Goal: Information Seeking & Learning: Learn about a topic

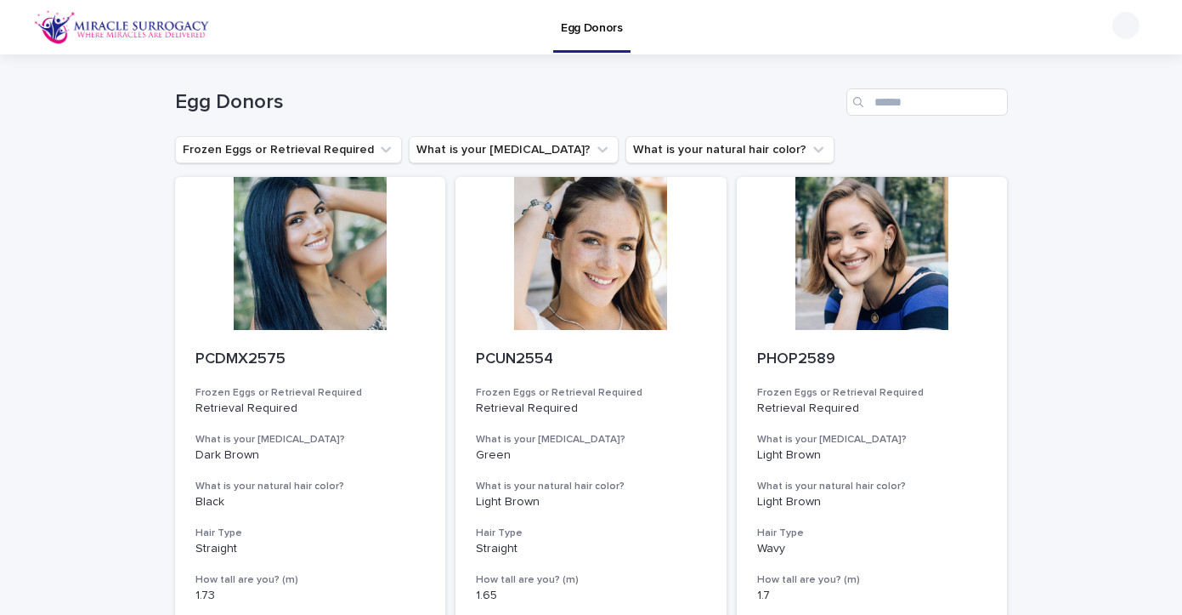
click at [136, 26] on img at bounding box center [122, 27] width 176 height 34
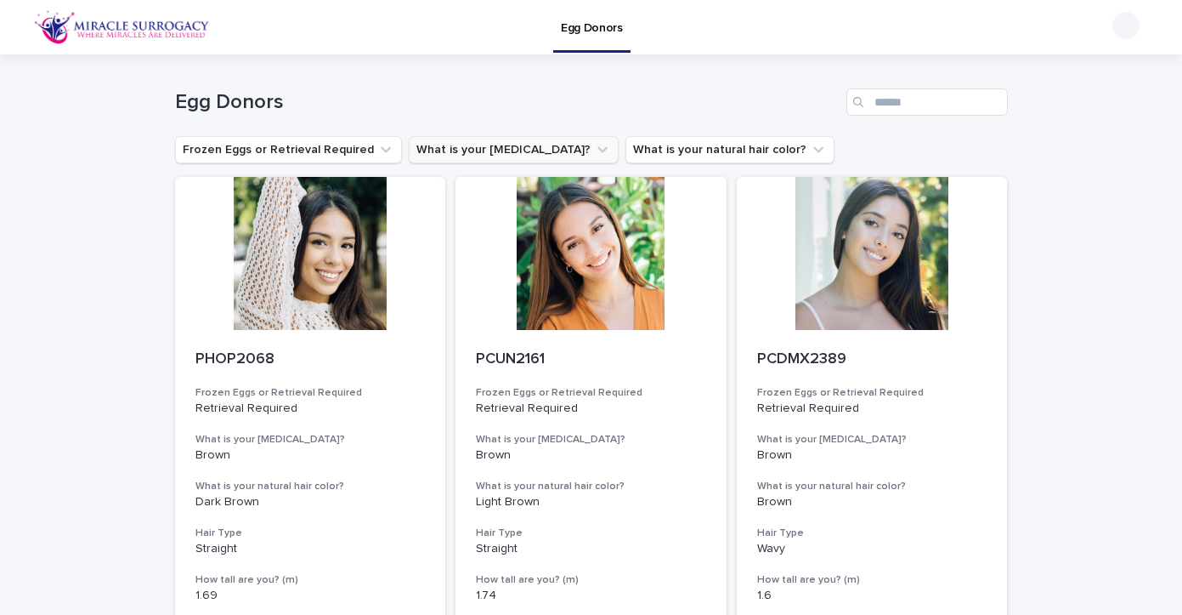
click at [518, 145] on button "What is your [MEDICAL_DATA]?" at bounding box center [514, 149] width 210 height 27
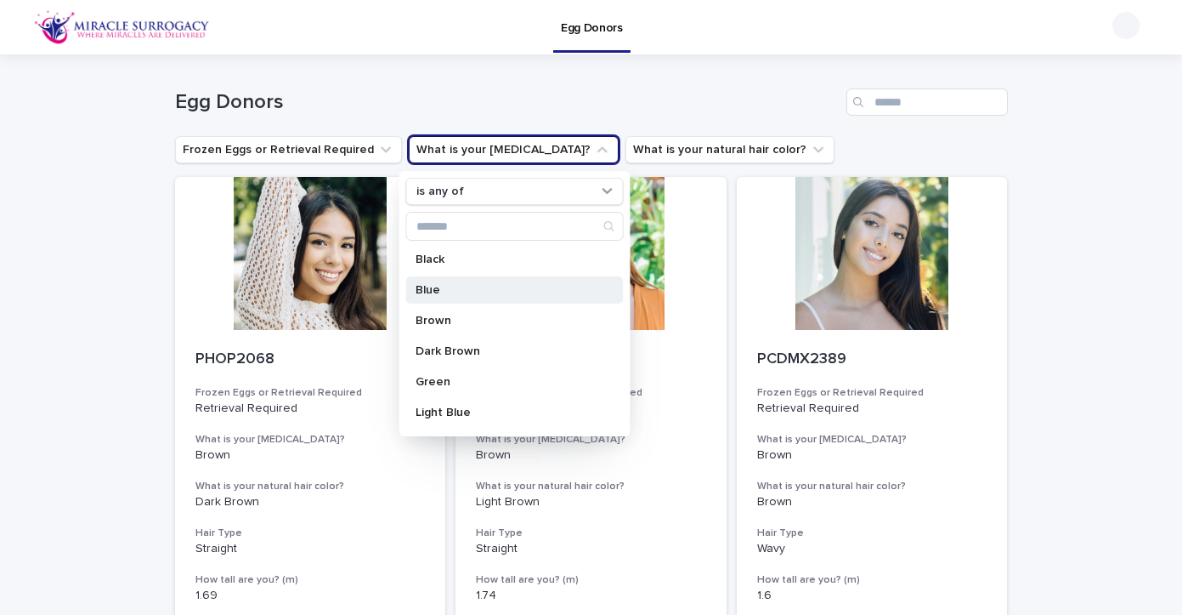
click at [424, 292] on p "Blue" at bounding box center [506, 290] width 180 height 12
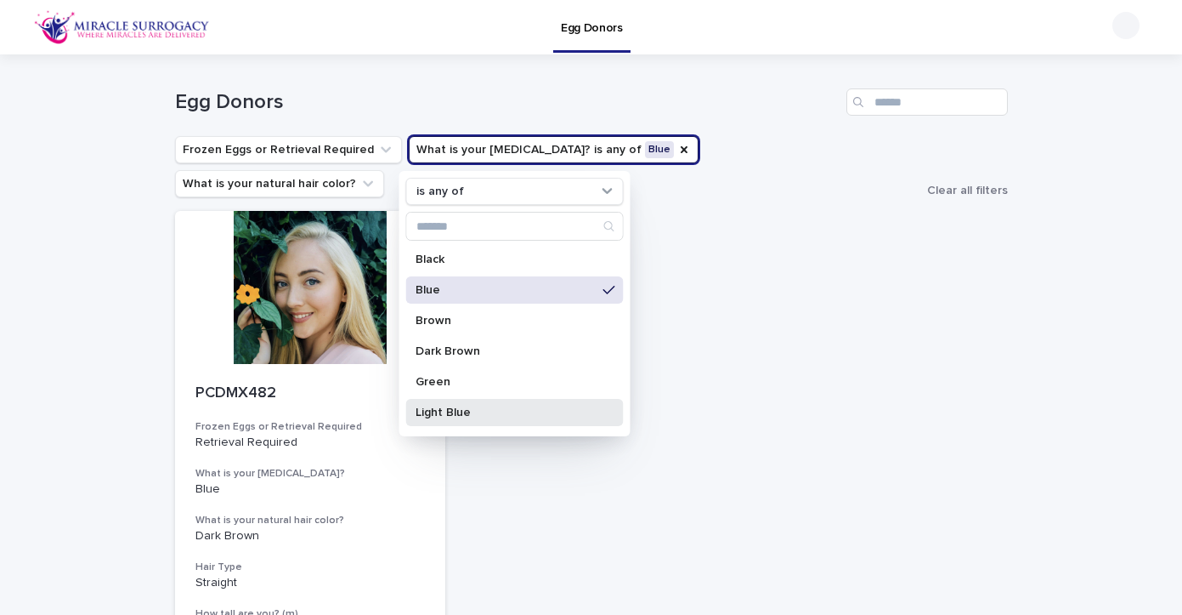
click at [433, 411] on p "Light Blue" at bounding box center [506, 412] width 180 height 12
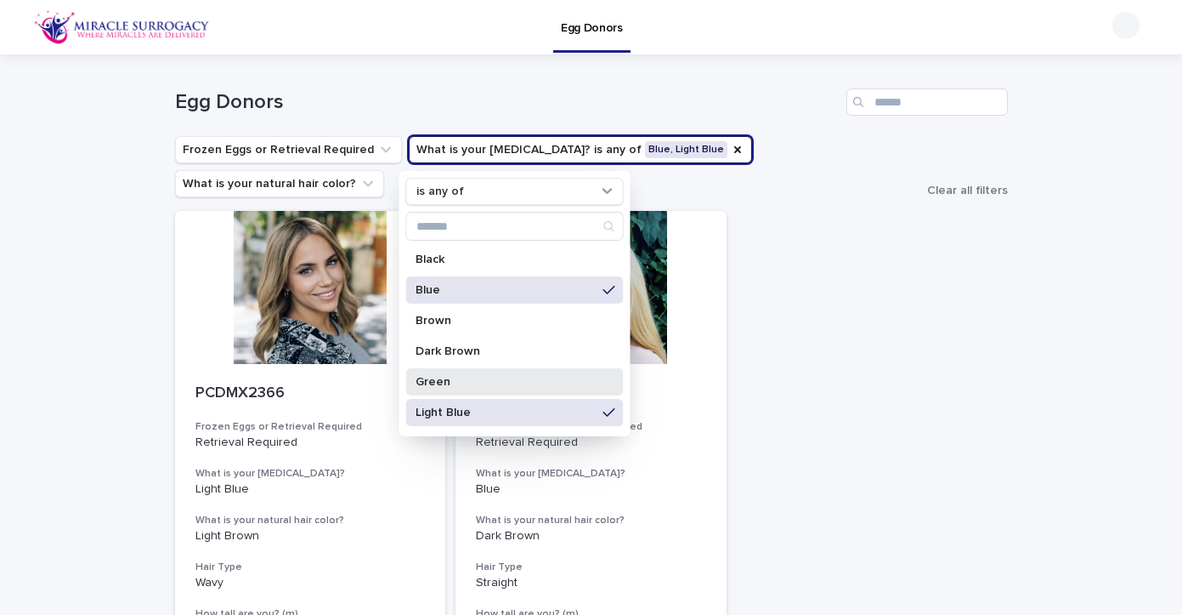
click at [438, 378] on p "Green" at bounding box center [506, 382] width 180 height 12
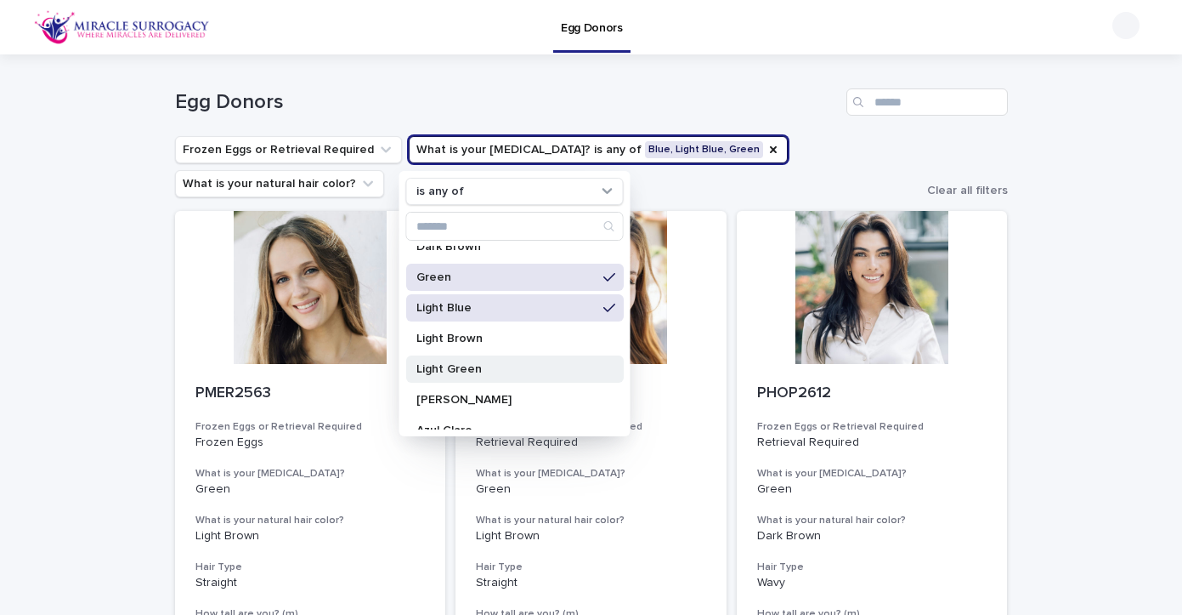
click at [444, 367] on p "Light Green" at bounding box center [506, 369] width 180 height 12
